Goal: Navigation & Orientation: Find specific page/section

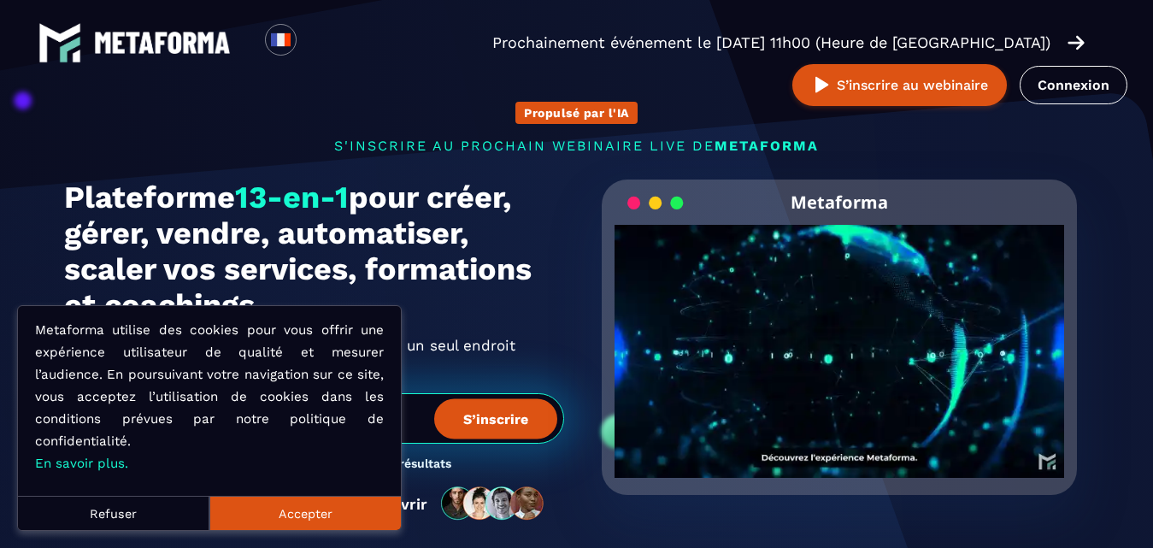
click at [276, 517] on button "Accepter" at bounding box center [304, 513] width 191 height 34
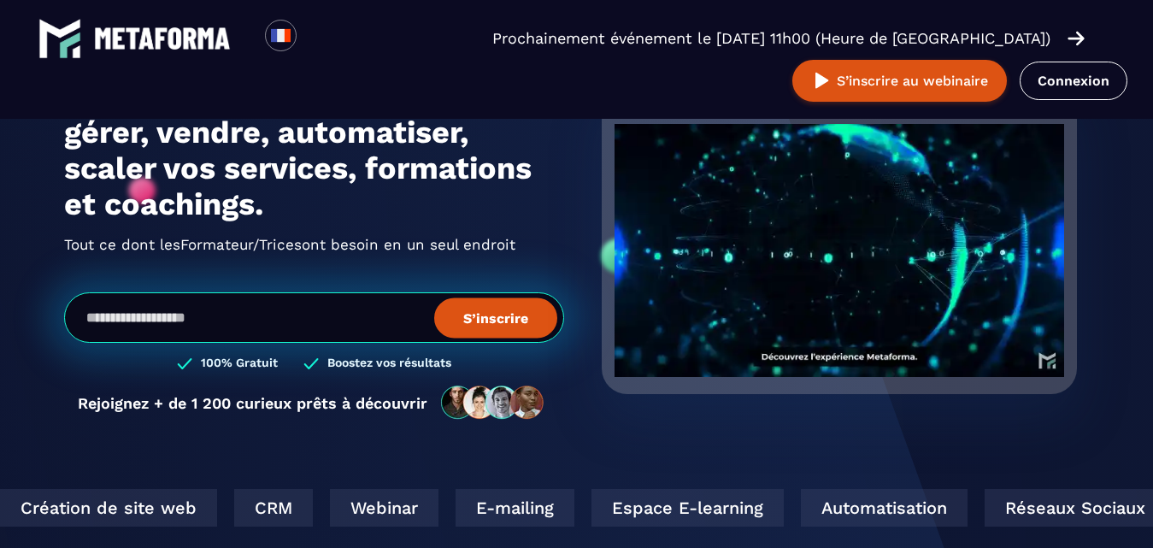
scroll to position [513, 0]
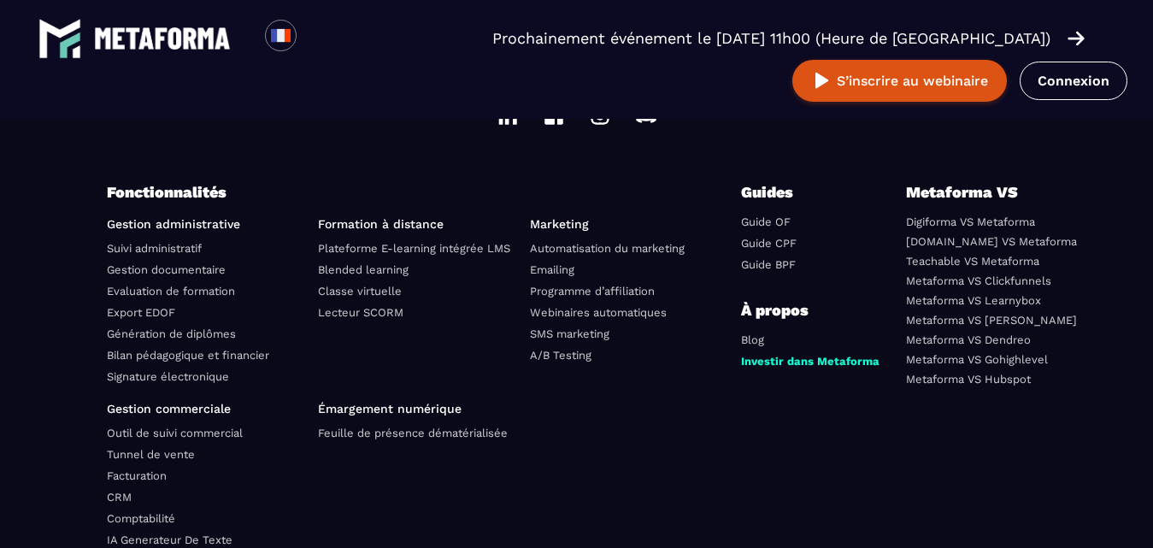
scroll to position [6234, 0]
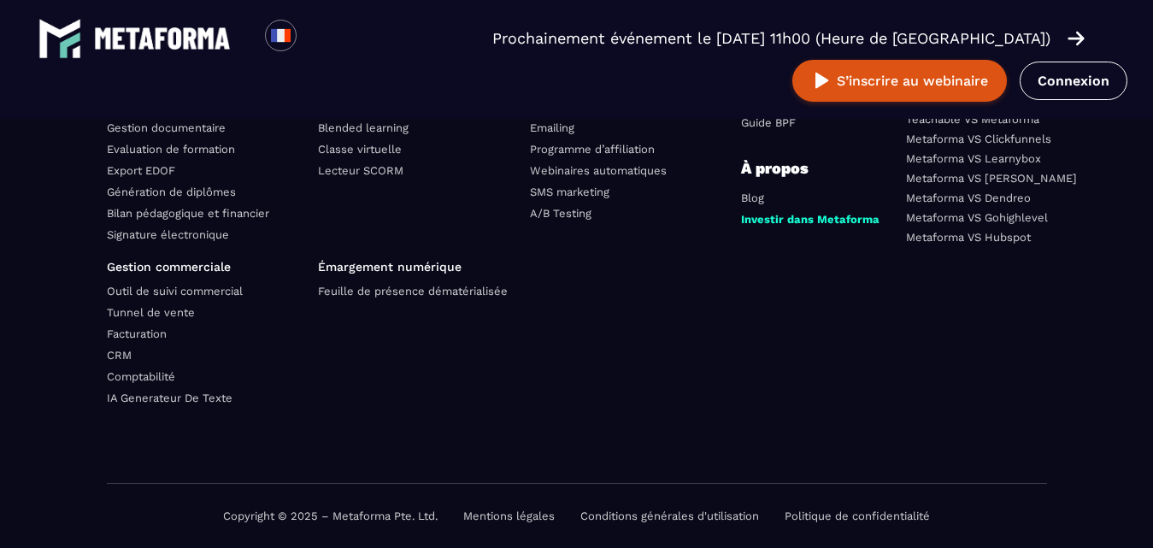
click at [509, 510] on link "Mentions légales" at bounding box center [508, 515] width 91 height 13
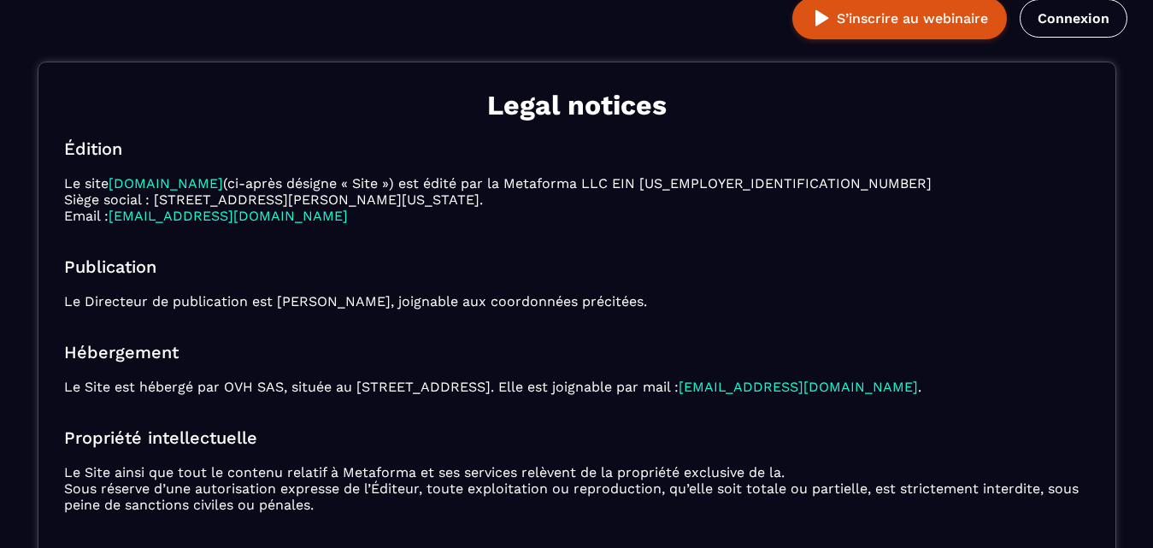
scroll to position [85, 0]
